Goal: Entertainment & Leisure: Browse casually

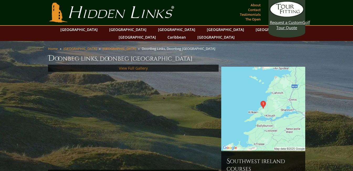
click at [129, 66] on link "View Full Gallery" at bounding box center [133, 68] width 29 height 5
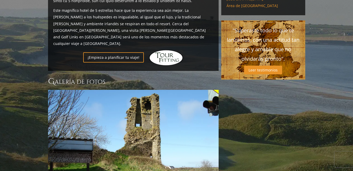
scroll to position [470, 0]
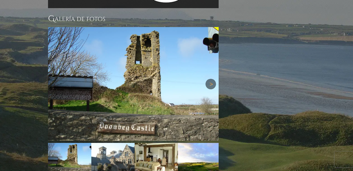
click at [211, 79] on link "Próximo" at bounding box center [211, 84] width 11 height 11
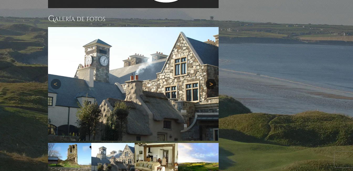
click at [211, 79] on link "Próximo" at bounding box center [211, 84] width 11 height 11
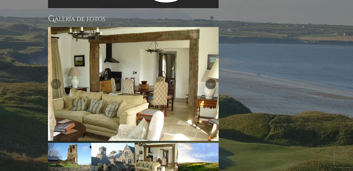
click at [211, 79] on link "Próximo" at bounding box center [211, 84] width 11 height 11
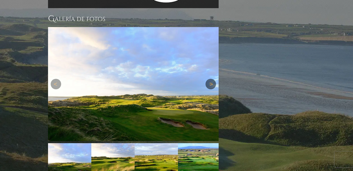
click at [211, 79] on link "Próximo" at bounding box center [211, 84] width 11 height 11
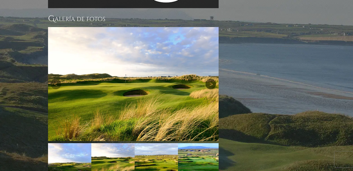
click at [211, 79] on link "Próximo" at bounding box center [211, 84] width 11 height 11
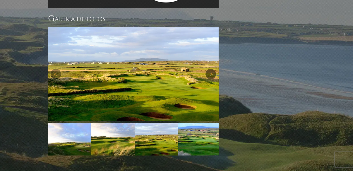
click at [209, 69] on link "Próximo" at bounding box center [211, 74] width 11 height 11
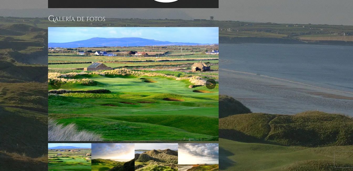
click at [209, 53] on img at bounding box center [133, 84] width 171 height 114
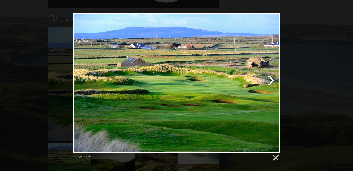
click at [270, 81] on link at bounding box center [214, 82] width 133 height 139
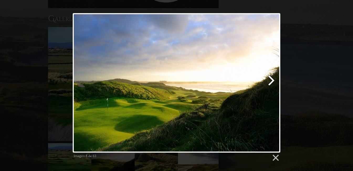
click at [270, 81] on link at bounding box center [214, 82] width 133 height 139
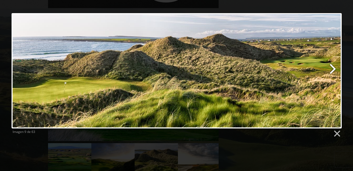
click at [331, 67] on link at bounding box center [235, 70] width 211 height 115
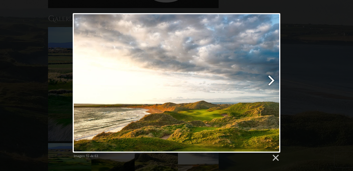
click at [271, 80] on link at bounding box center [214, 82] width 133 height 139
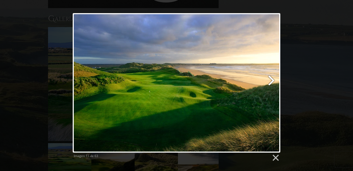
click at [271, 82] on link at bounding box center [214, 82] width 133 height 139
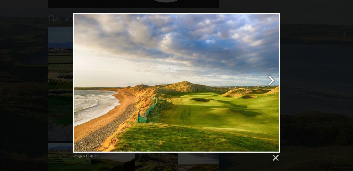
click at [271, 82] on link at bounding box center [214, 82] width 133 height 139
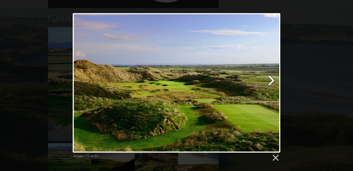
click at [271, 82] on link at bounding box center [214, 82] width 133 height 139
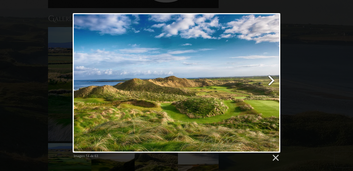
click at [272, 81] on link at bounding box center [214, 82] width 133 height 139
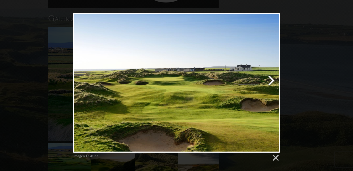
click at [272, 81] on link at bounding box center [214, 82] width 133 height 139
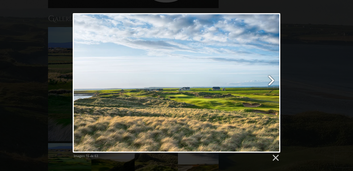
click at [272, 81] on link at bounding box center [214, 82] width 133 height 139
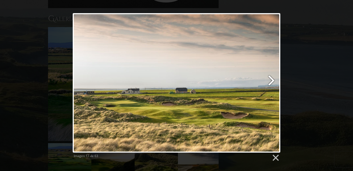
click at [272, 81] on link at bounding box center [214, 82] width 133 height 139
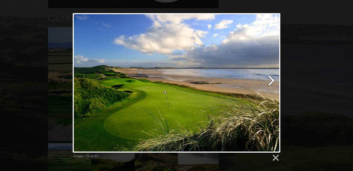
click at [272, 81] on link at bounding box center [214, 82] width 133 height 139
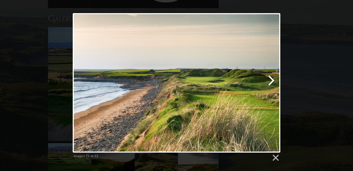
click at [272, 81] on link at bounding box center [214, 82] width 133 height 139
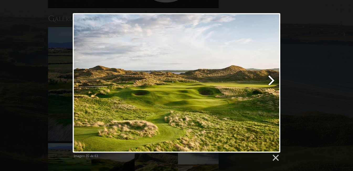
click at [270, 83] on link at bounding box center [214, 82] width 133 height 139
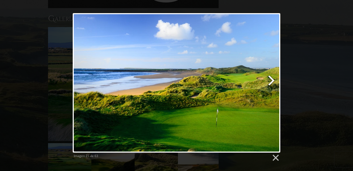
click at [272, 81] on link at bounding box center [214, 82] width 133 height 139
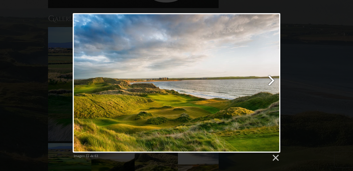
click at [272, 81] on link at bounding box center [214, 82] width 133 height 139
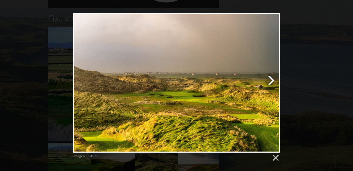
click at [271, 80] on link at bounding box center [214, 82] width 133 height 139
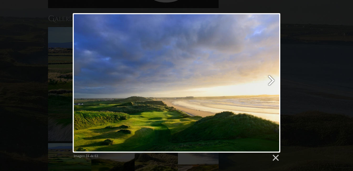
click at [272, 82] on link at bounding box center [214, 82] width 133 height 139
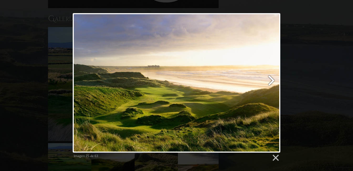
click at [270, 81] on link at bounding box center [214, 82] width 133 height 139
